Goal: Task Accomplishment & Management: Use online tool/utility

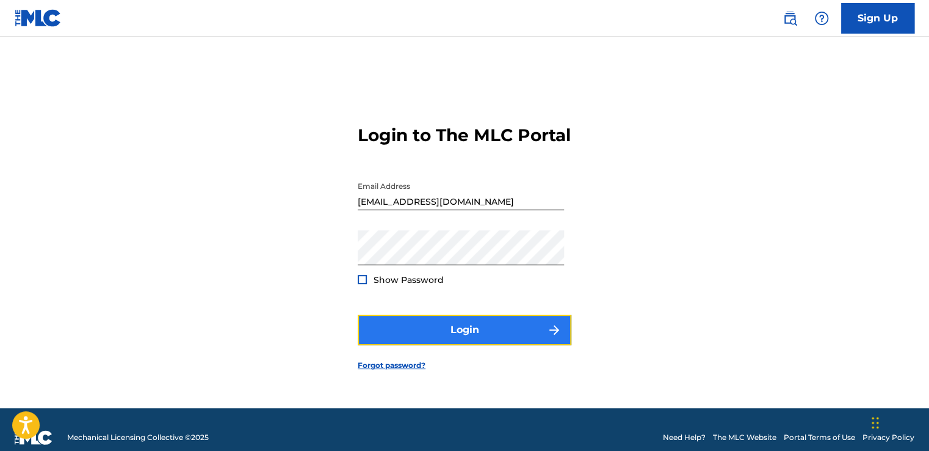
click at [471, 333] on button "Login" at bounding box center [465, 329] width 214 height 31
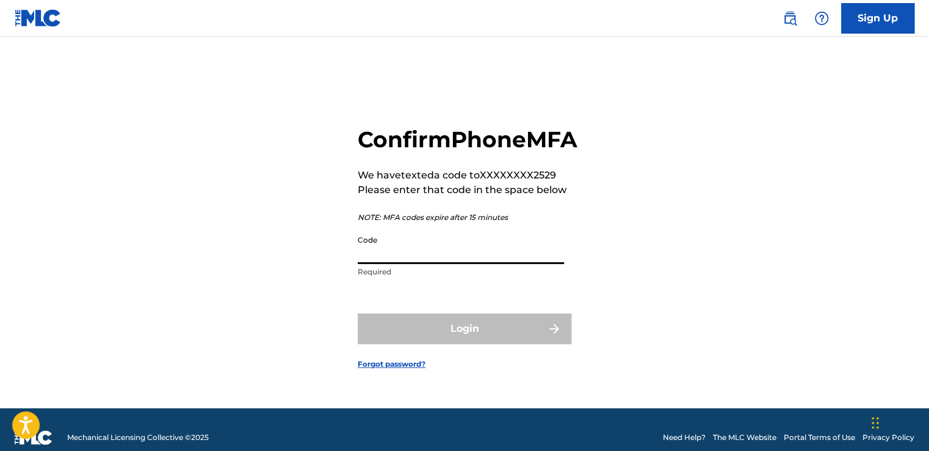
click at [407, 263] on input "Code" at bounding box center [461, 246] width 206 height 35
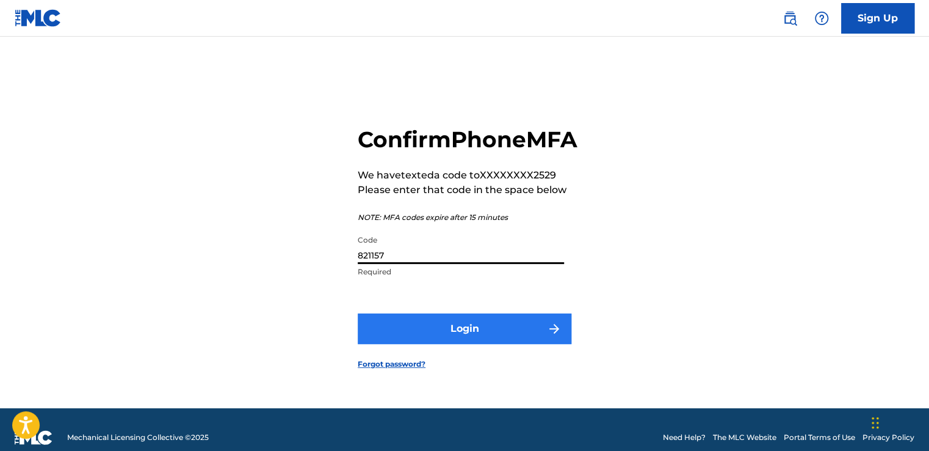
type input "821157"
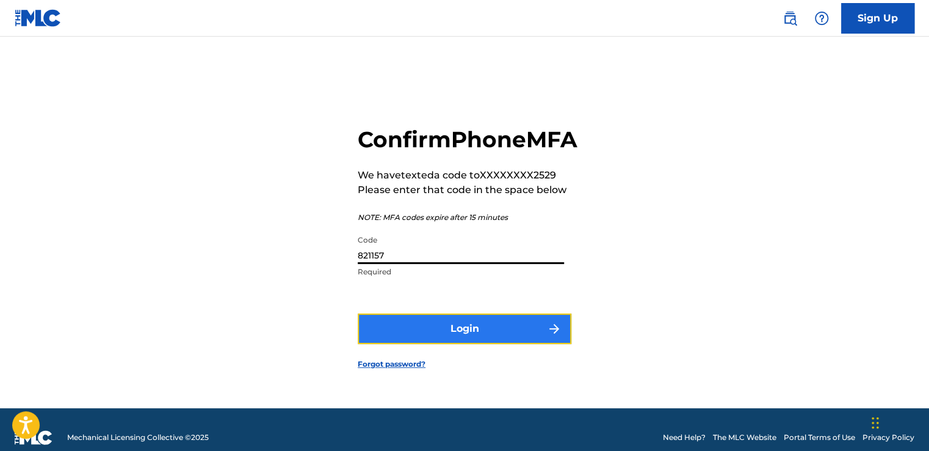
click at [446, 341] on button "Login" at bounding box center [465, 328] width 214 height 31
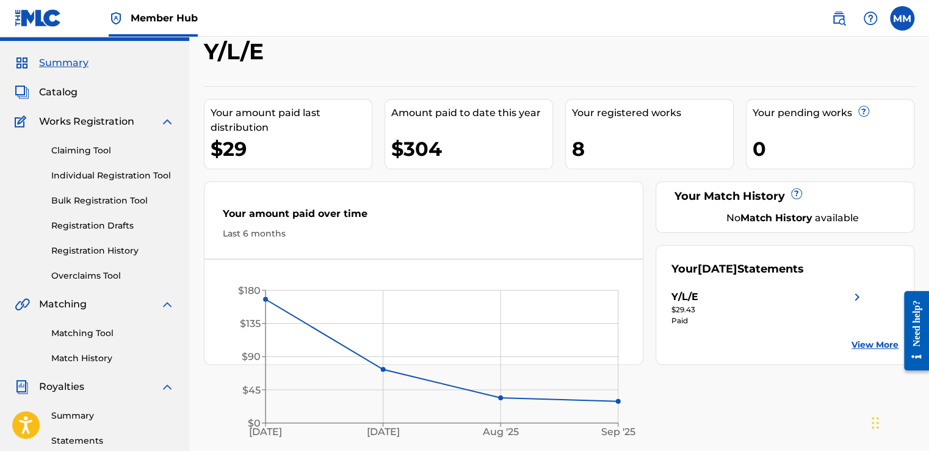
scroll to position [29, 0]
click at [84, 147] on link "Claiming Tool" at bounding box center [112, 150] width 123 height 13
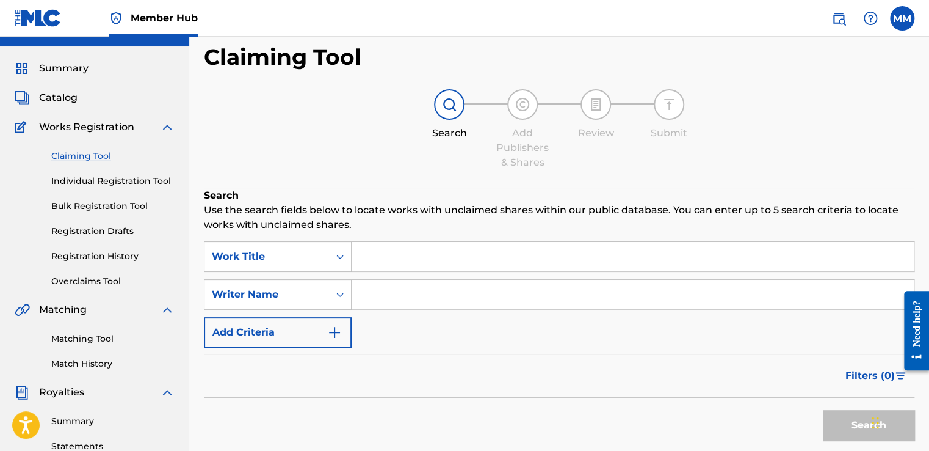
scroll to position [24, 0]
click at [427, 251] on input "Search Form" at bounding box center [633, 255] width 562 height 29
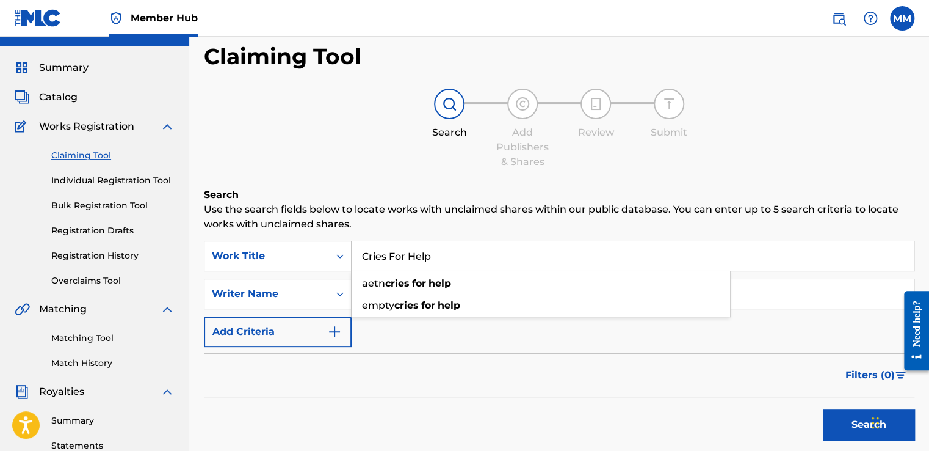
type input "Cries For Help"
click at [513, 189] on h6 "Search" at bounding box center [559, 194] width 711 height 15
click at [449, 289] on input "Search Form" at bounding box center [633, 293] width 562 height 29
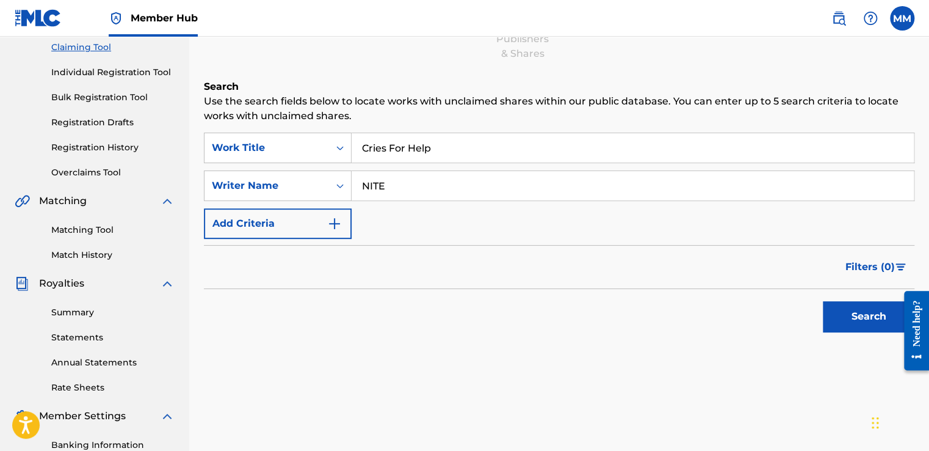
scroll to position [134, 0]
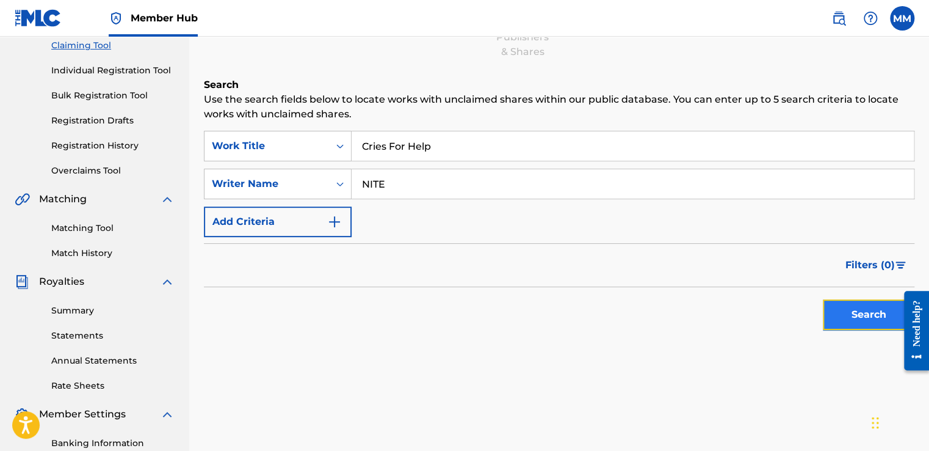
click at [840, 306] on button "Search" at bounding box center [869, 314] width 92 height 31
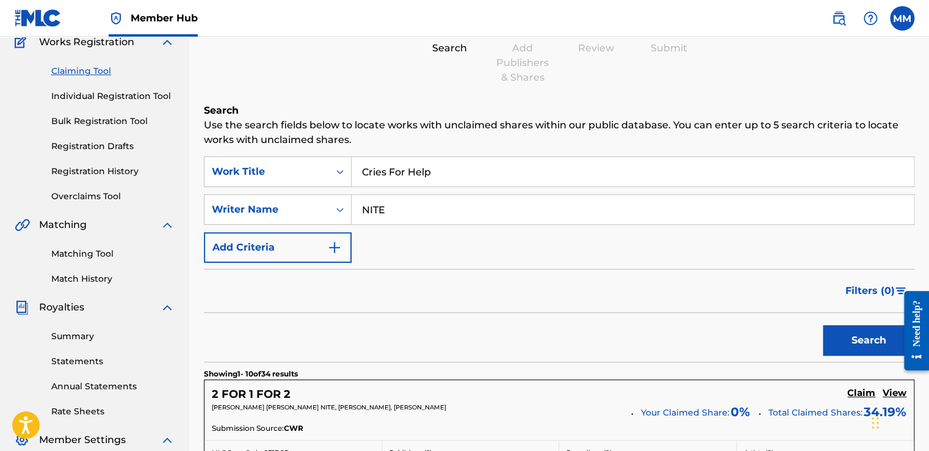
scroll to position [99, 0]
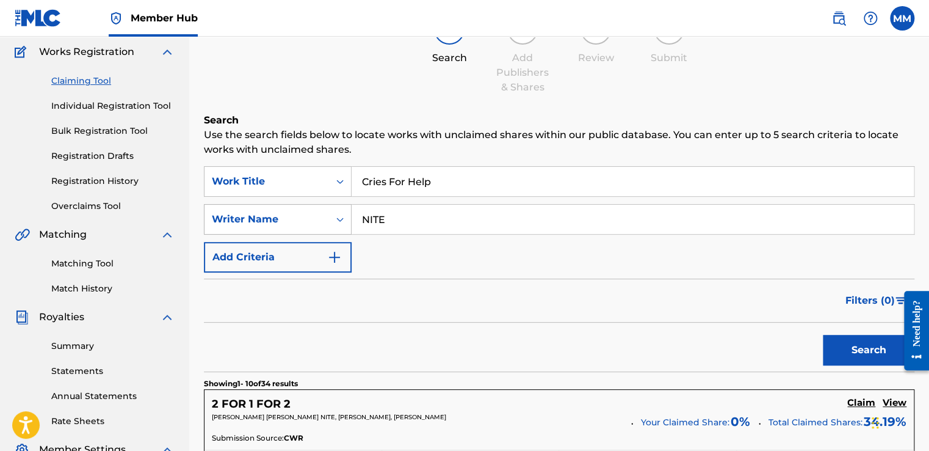
drag, startPoint x: 419, startPoint y: 219, endPoint x: 344, endPoint y: 221, distance: 74.5
click at [344, 221] on div "SearchWithCriteria6f3a84fd-6d74-477d-ab93-5c8dcb11e044 Writer Name NITE" at bounding box center [559, 219] width 711 height 31
type input "[PERSON_NAME]"
click at [863, 355] on button "Search" at bounding box center [869, 350] width 92 height 31
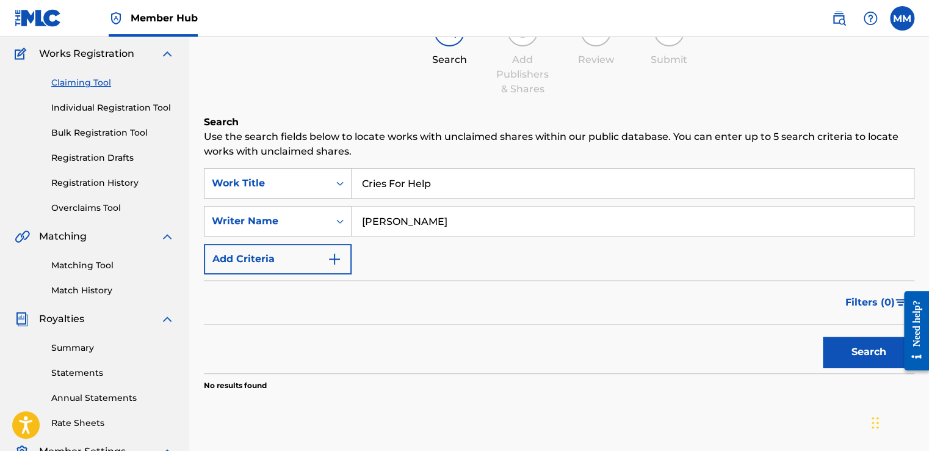
scroll to position [59, 0]
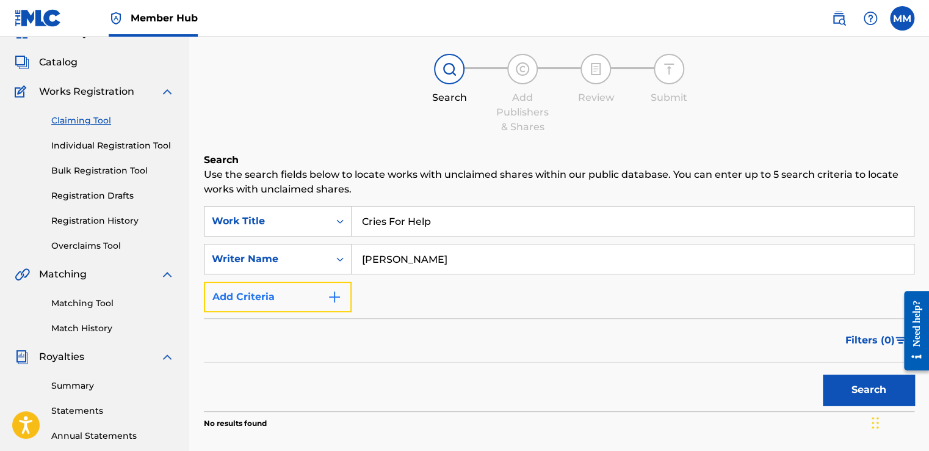
click at [344, 292] on button "Add Criteria" at bounding box center [278, 296] width 148 height 31
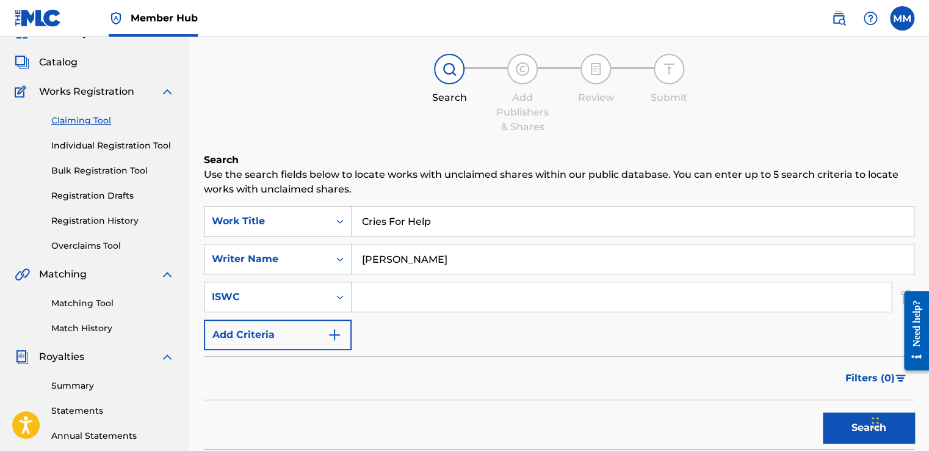
paste input "T-334.892.764-6"
type input "T-334.892.764-6"
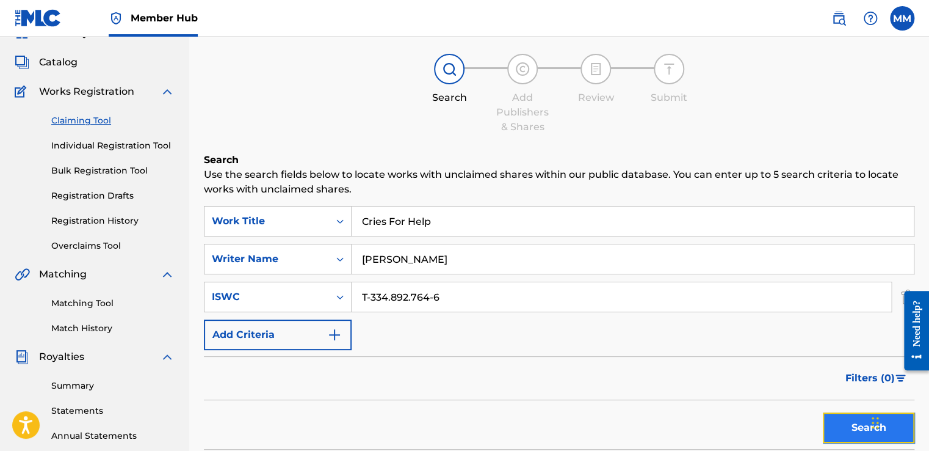
click at [840, 430] on button "Search" at bounding box center [869, 427] width 92 height 31
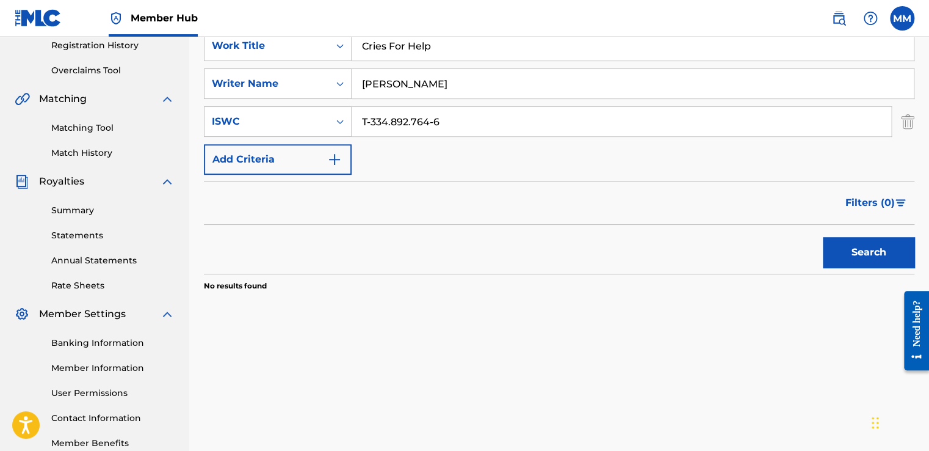
scroll to position [237, 0]
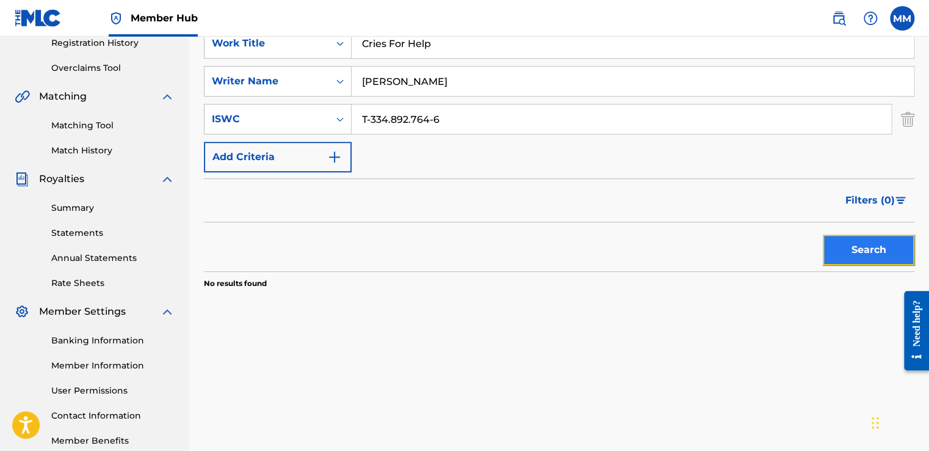
click at [860, 245] on button "Search" at bounding box center [869, 249] width 92 height 31
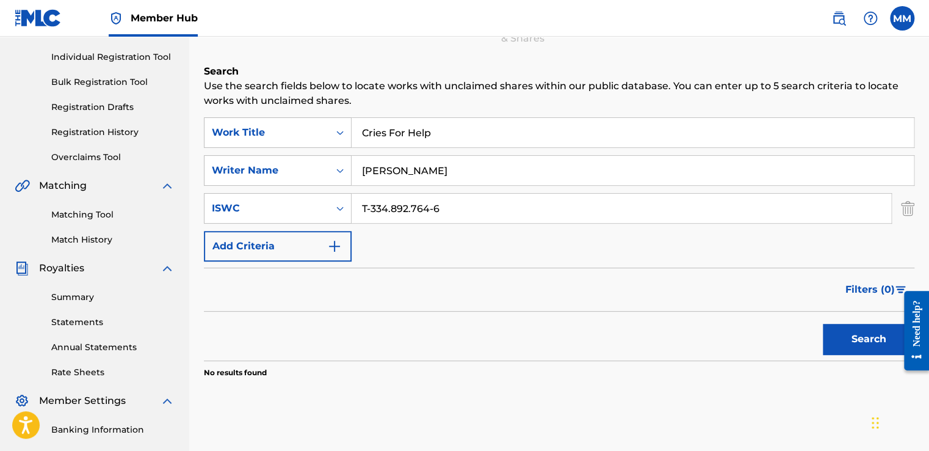
scroll to position [154, 0]
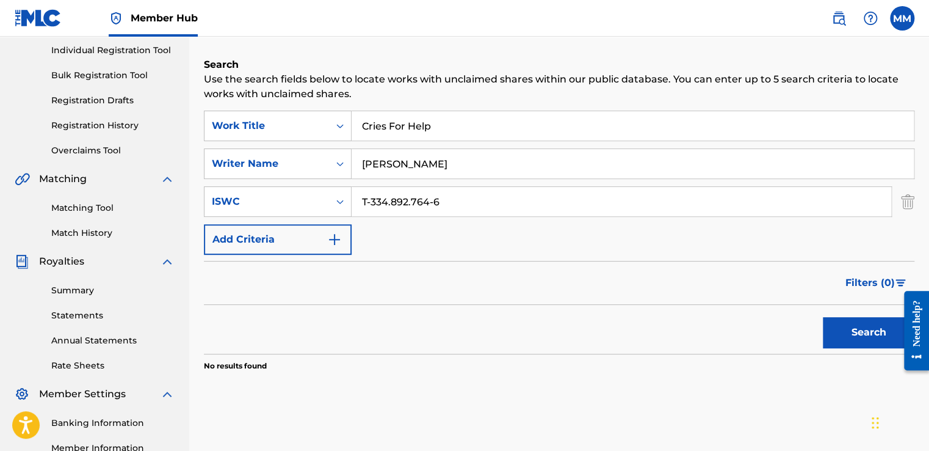
drag, startPoint x: 493, startPoint y: 158, endPoint x: 359, endPoint y: 167, distance: 134.6
click at [359, 167] on input "[PERSON_NAME]" at bounding box center [633, 163] width 562 height 29
click at [847, 336] on button "Search" at bounding box center [869, 332] width 92 height 31
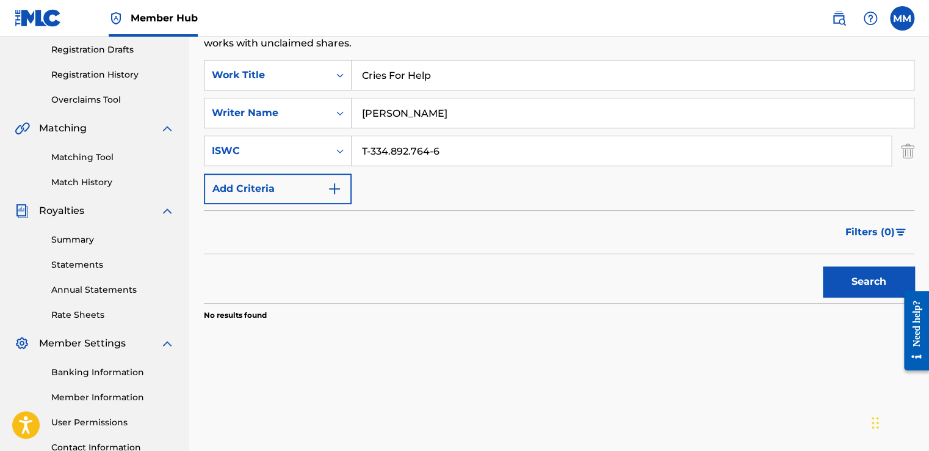
scroll to position [206, 0]
click at [838, 287] on button "Search" at bounding box center [869, 281] width 92 height 31
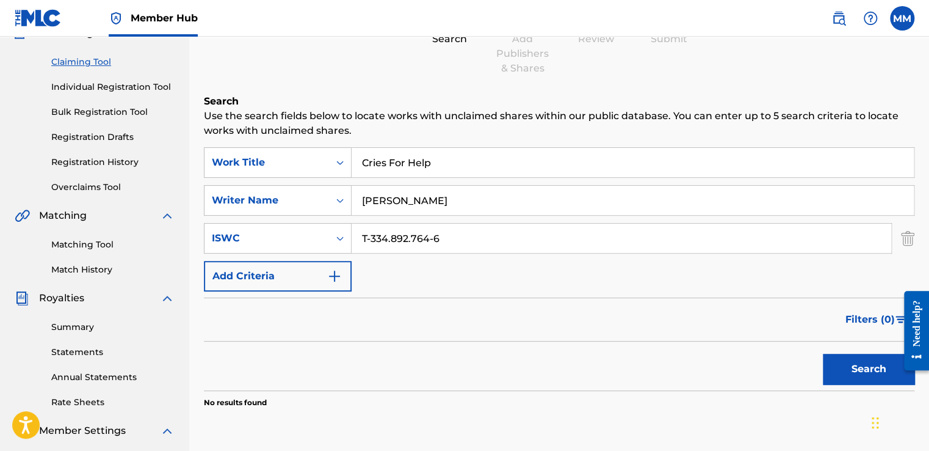
scroll to position [108, 0]
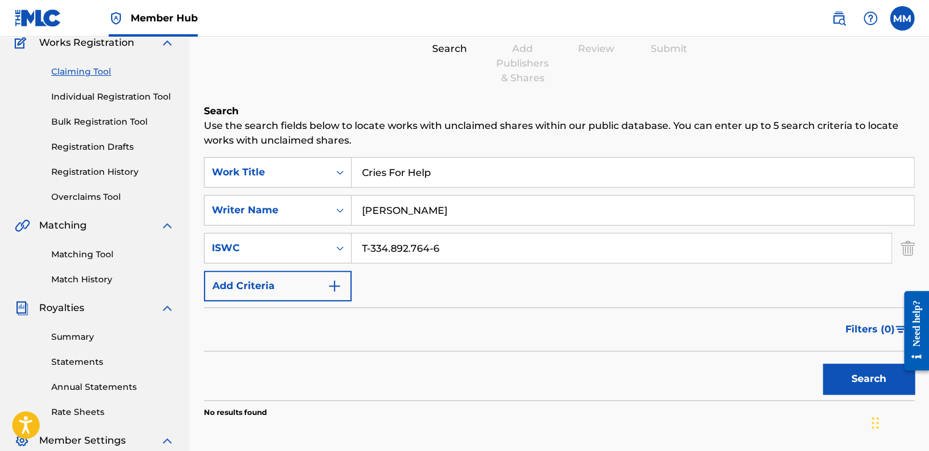
click at [435, 205] on input "[PERSON_NAME]" at bounding box center [633, 209] width 562 height 29
click at [841, 391] on button "Search" at bounding box center [869, 378] width 92 height 31
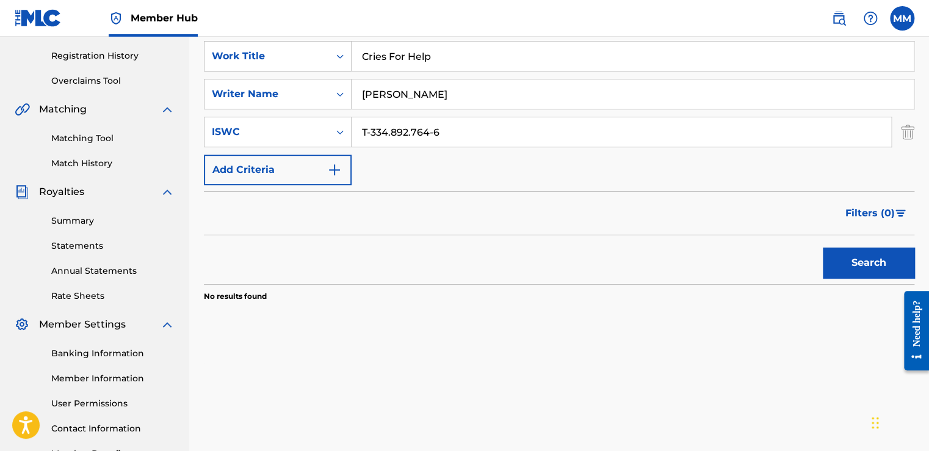
scroll to position [225, 0]
click at [877, 265] on button "Search" at bounding box center [869, 262] width 92 height 31
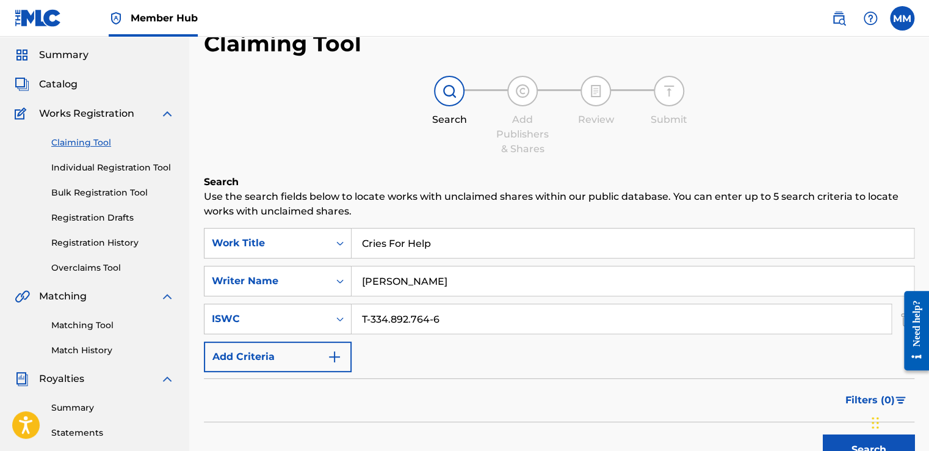
scroll to position [62, 0]
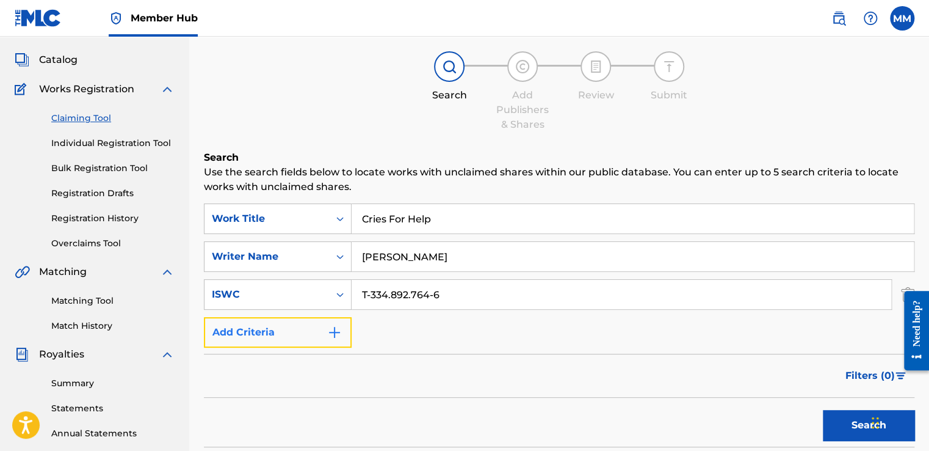
click at [344, 337] on button "Add Criteria" at bounding box center [278, 332] width 148 height 31
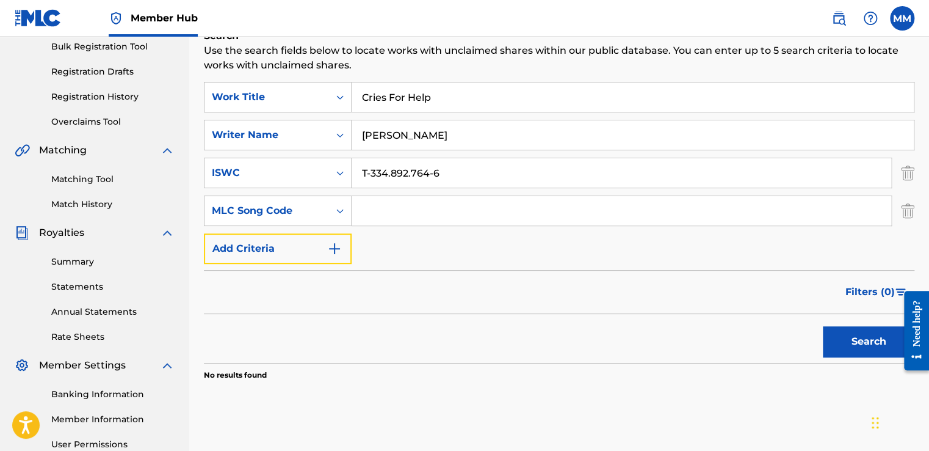
scroll to position [184, 0]
click at [911, 209] on img "Search Form" at bounding box center [907, 210] width 13 height 31
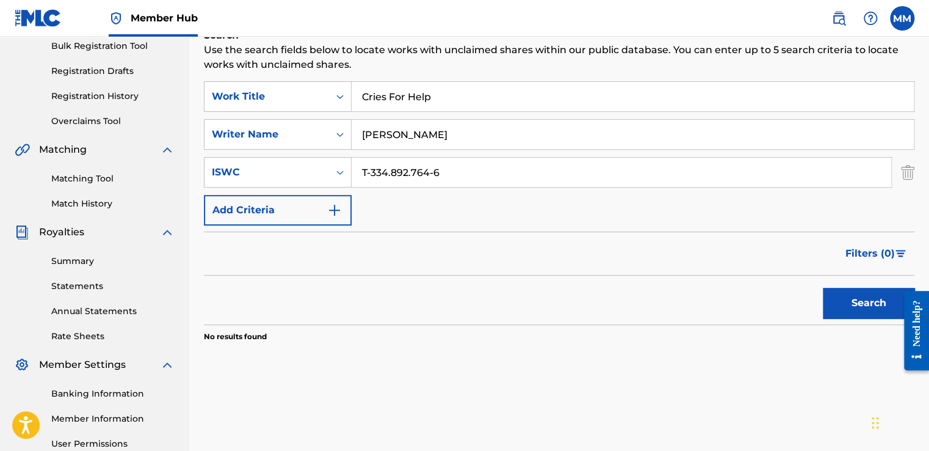
click at [479, 136] on input "[PERSON_NAME]" at bounding box center [633, 134] width 562 height 29
type input "NITE"
click at [868, 300] on button "Search" at bounding box center [869, 303] width 92 height 31
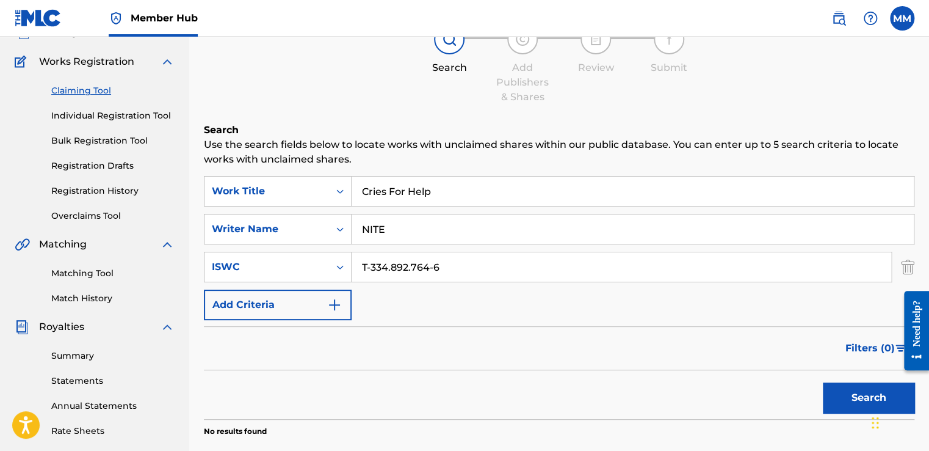
scroll to position [89, 0]
click at [114, 116] on link "Individual Registration Tool" at bounding box center [112, 116] width 123 height 13
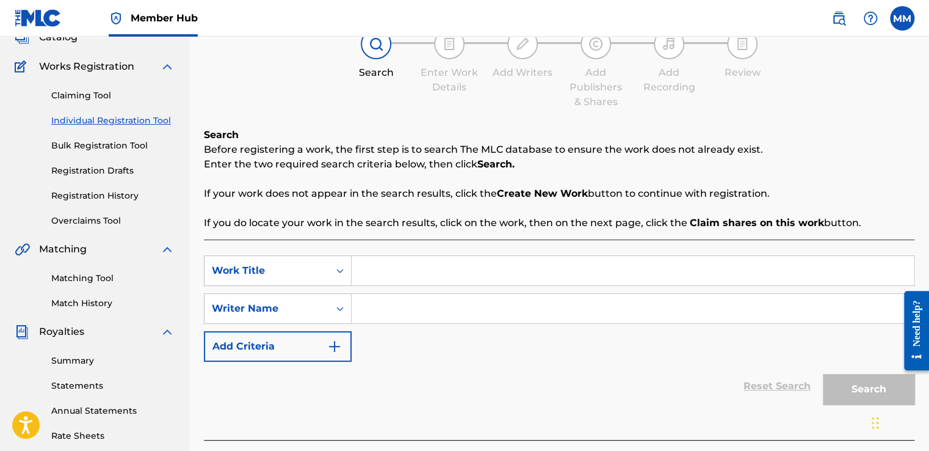
scroll to position [88, 0]
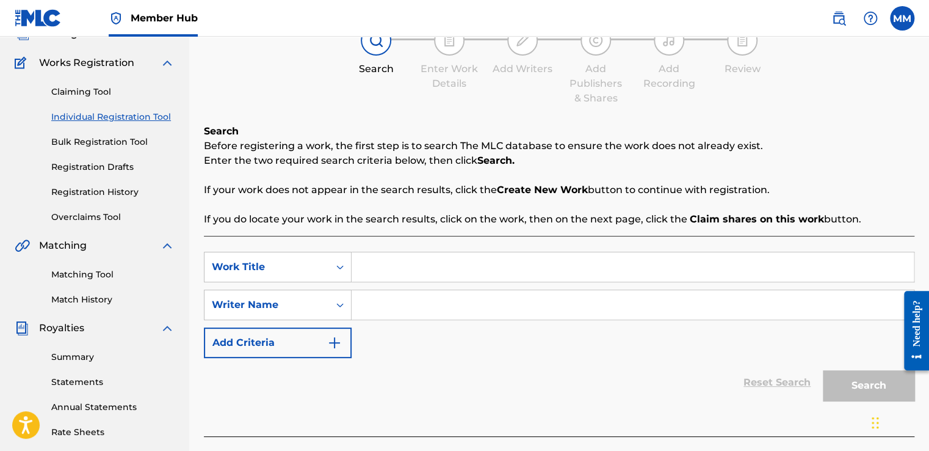
click at [448, 272] on input "Search Form" at bounding box center [633, 266] width 562 height 29
type input "Cries For Help"
click at [402, 313] on input "Search Form" at bounding box center [633, 304] width 562 height 29
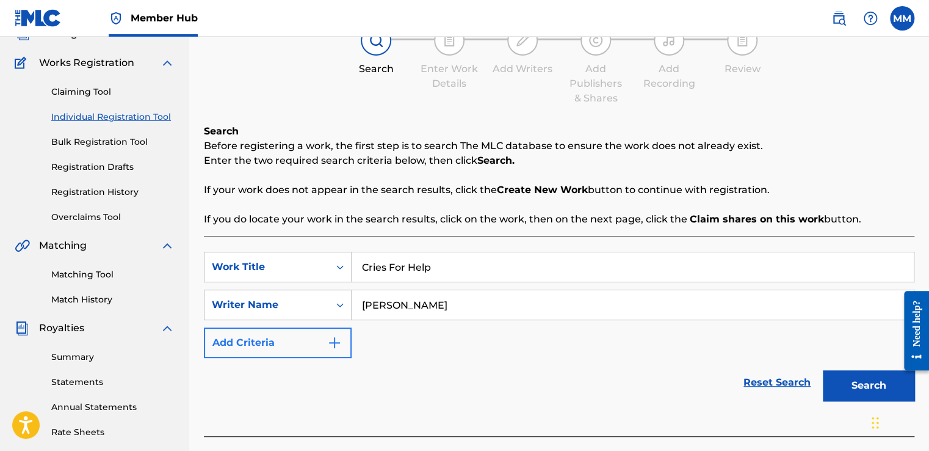
type input "[PERSON_NAME]"
click at [333, 347] on img "Search Form" at bounding box center [334, 342] width 15 height 15
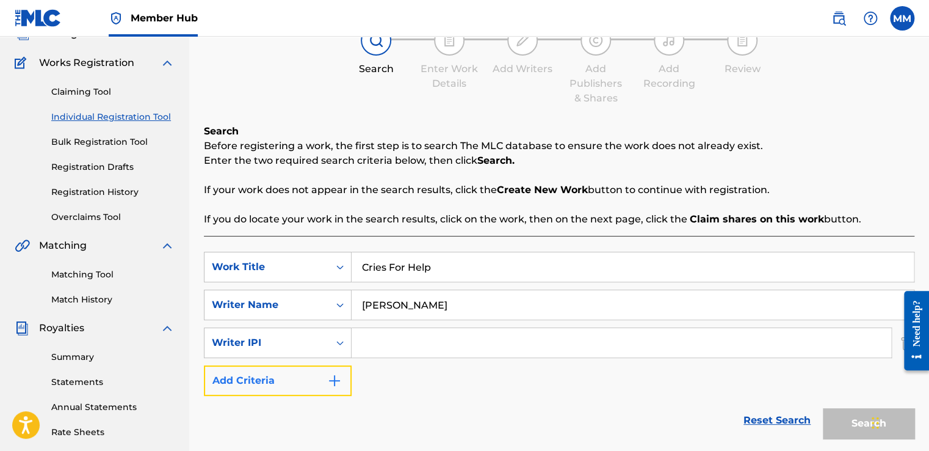
click at [338, 382] on img "Search Form" at bounding box center [334, 380] width 15 height 15
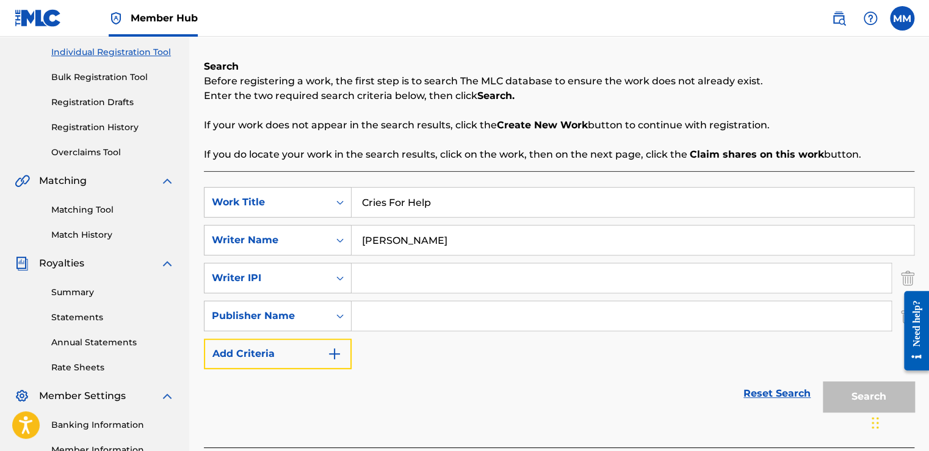
scroll to position [153, 0]
click at [400, 324] on input "Search Form" at bounding box center [622, 314] width 540 height 29
type input "Y/L/E"
click at [362, 240] on input "[PERSON_NAME]" at bounding box center [633, 239] width 562 height 29
click at [362, 240] on input "N" at bounding box center [633, 239] width 562 height 29
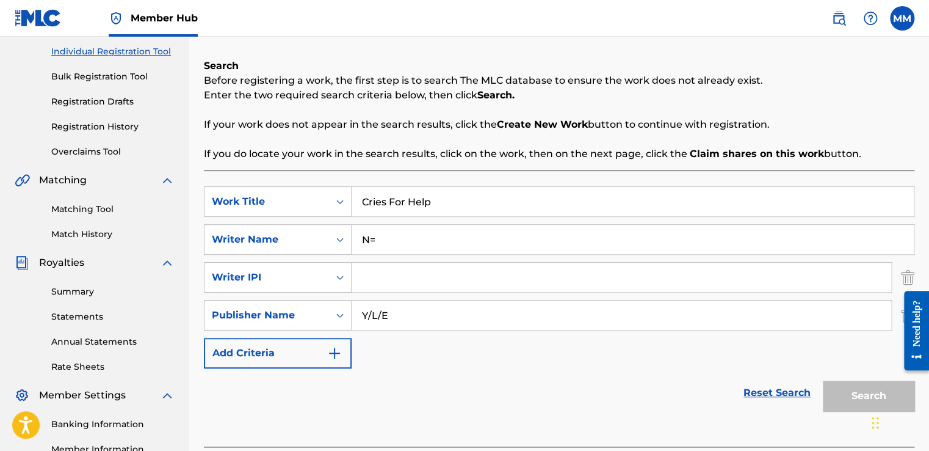
type input "N"
click at [362, 240] on input "Mt" at bounding box center [633, 239] width 562 height 29
click at [376, 243] on input "Mt" at bounding box center [633, 239] width 562 height 29
type input "[PERSON_NAME]"
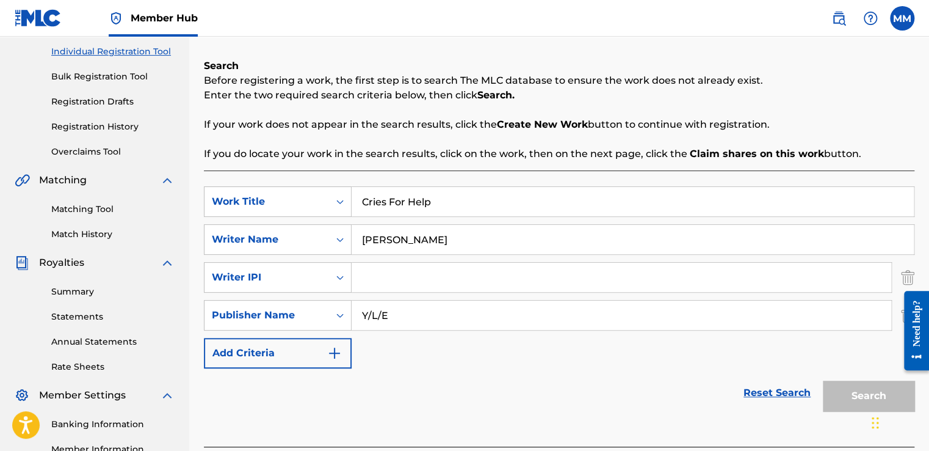
click at [524, 282] on input "Search Form" at bounding box center [622, 277] width 540 height 29
paste input "777629189"
type input "777629189"
click at [842, 399] on button "Search" at bounding box center [869, 395] width 92 height 31
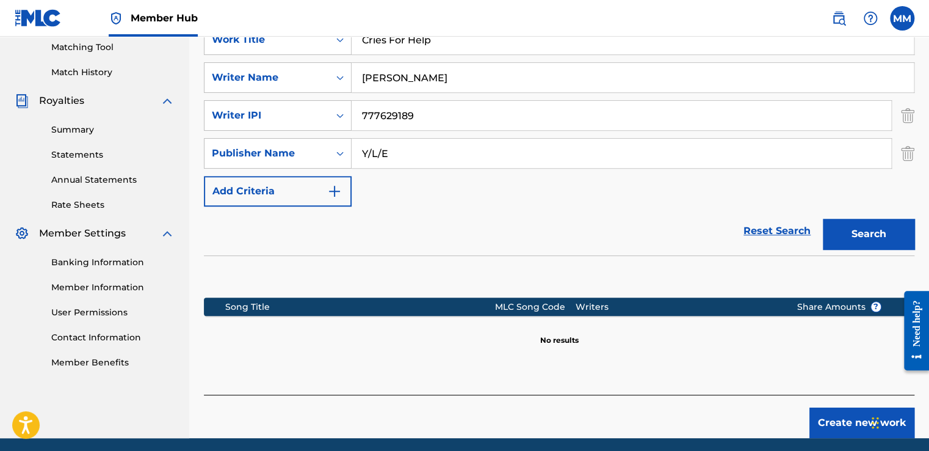
scroll to position [316, 0]
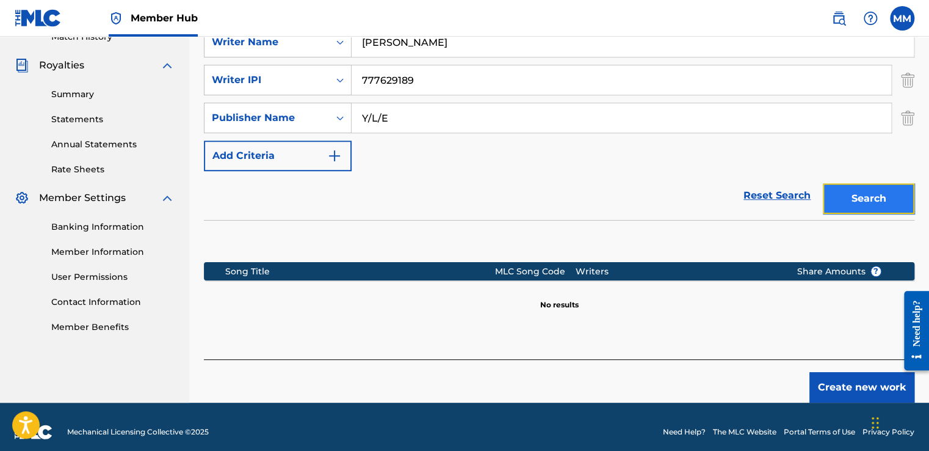
click at [845, 195] on button "Search" at bounding box center [869, 198] width 92 height 31
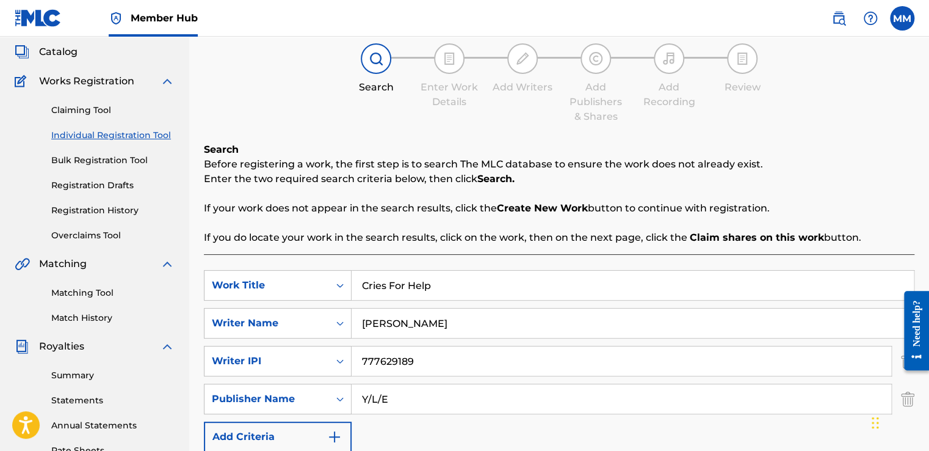
scroll to position [67, 0]
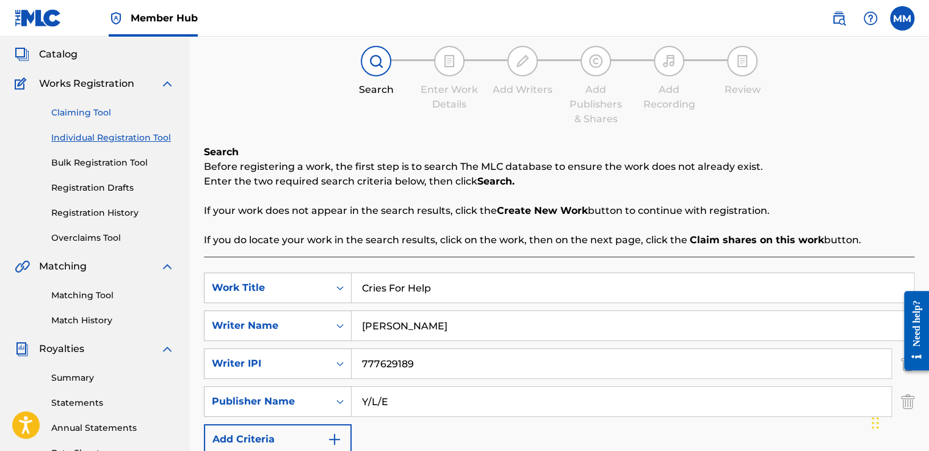
click at [81, 115] on link "Claiming Tool" at bounding box center [112, 112] width 123 height 13
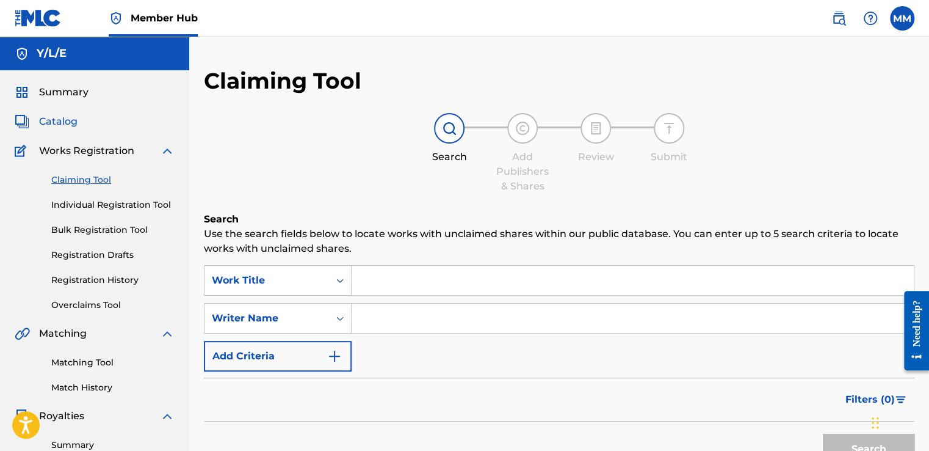
click at [56, 126] on span "Catalog" at bounding box center [58, 121] width 38 height 15
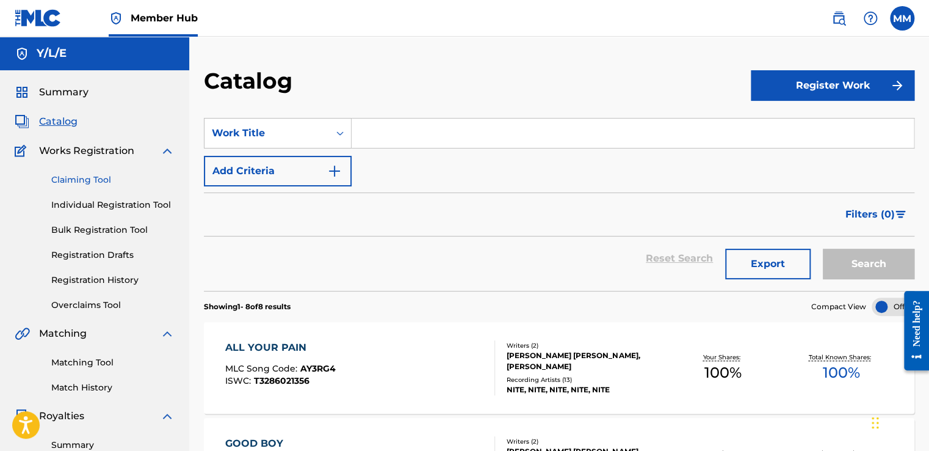
click at [82, 182] on link "Claiming Tool" at bounding box center [112, 179] width 123 height 13
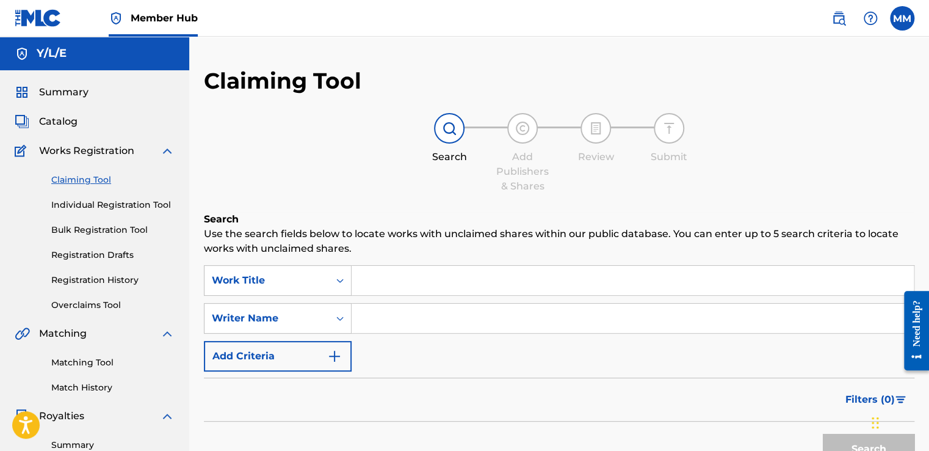
click at [422, 280] on input "Search Form" at bounding box center [633, 280] width 562 height 29
type input "Oblivion (My Obsession)"
click at [395, 325] on input "Search Form" at bounding box center [633, 317] width 562 height 29
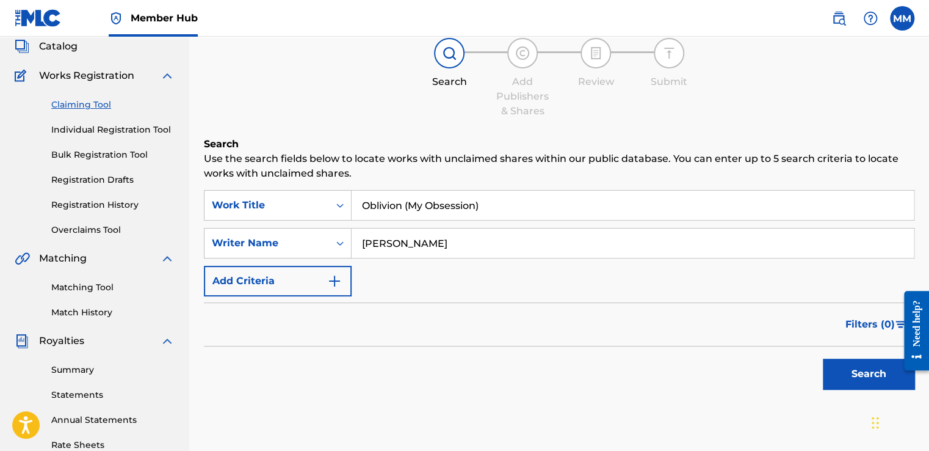
scroll to position [78, 0]
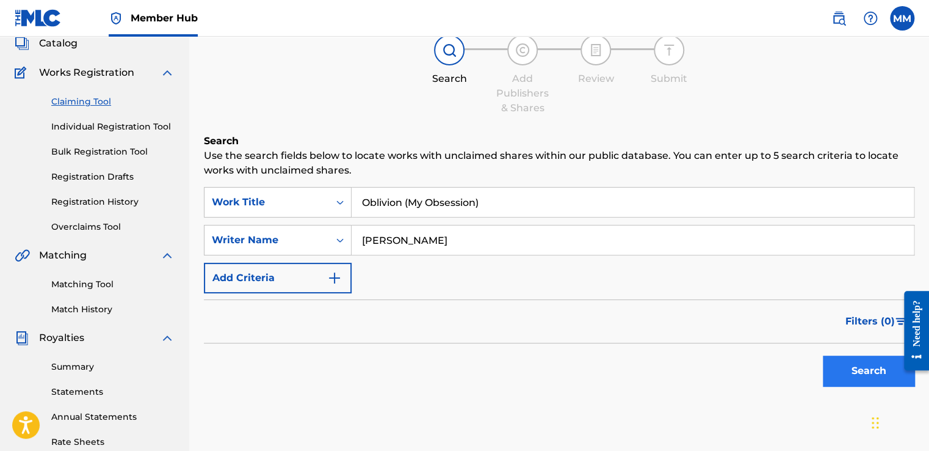
type input "[PERSON_NAME]"
click at [842, 374] on button "Search" at bounding box center [869, 370] width 92 height 31
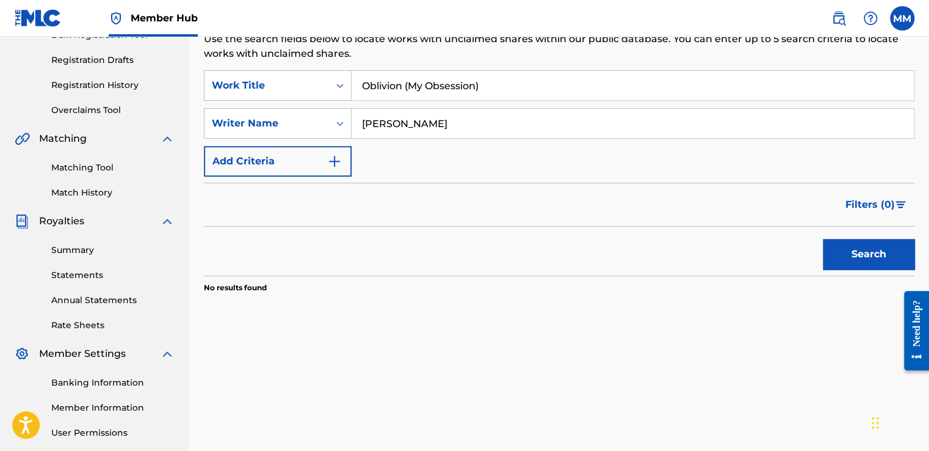
scroll to position [195, 0]
click at [852, 264] on button "Search" at bounding box center [869, 253] width 92 height 31
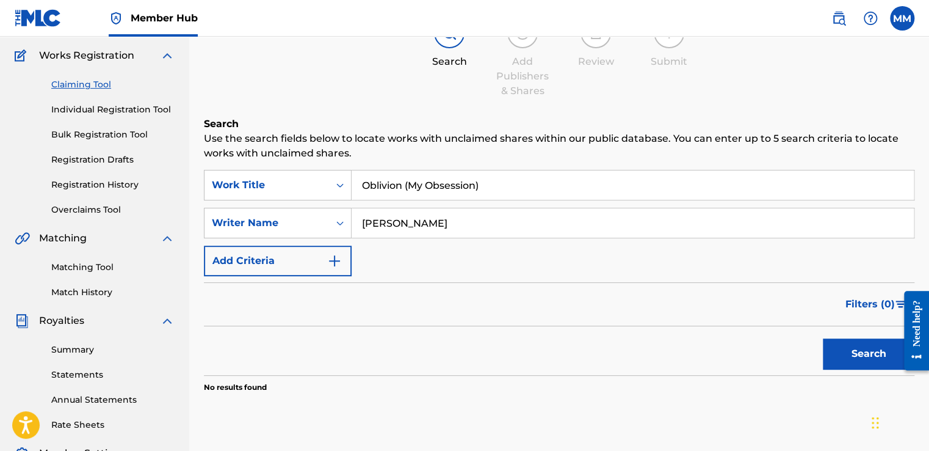
scroll to position [95, 0]
click at [491, 187] on input "Oblivion (My Obsession)" at bounding box center [633, 185] width 562 height 29
type input "Oblivion (My Obsession) RFP"
click at [832, 358] on button "Search" at bounding box center [869, 354] width 92 height 31
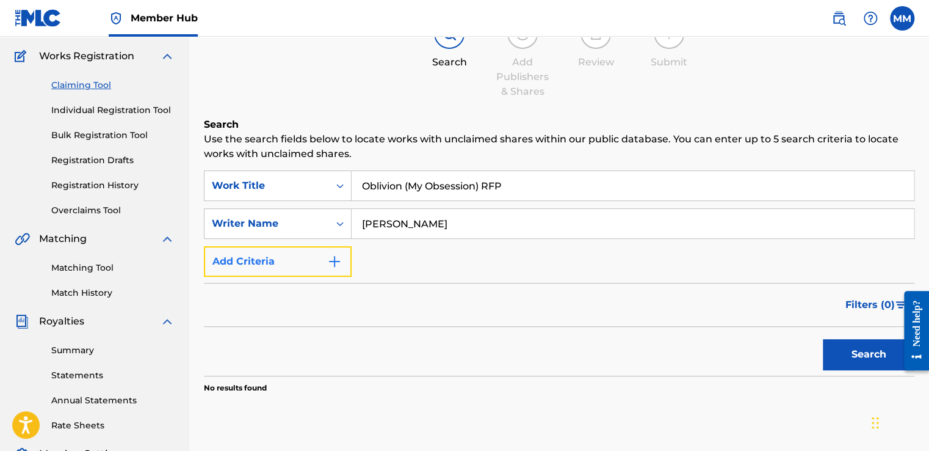
click at [332, 265] on img "Search Form" at bounding box center [334, 261] width 15 height 15
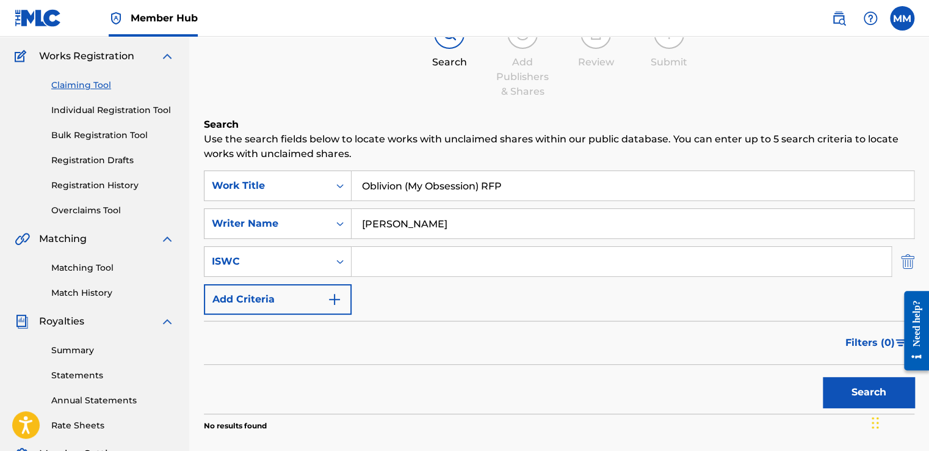
click at [907, 266] on img "Search Form" at bounding box center [907, 261] width 13 height 31
